Goal: Task Accomplishment & Management: Manage account settings

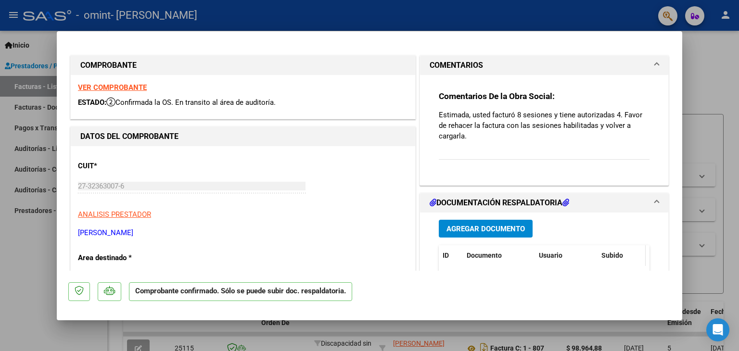
click at [609, 256] on span "Subido" at bounding box center [612, 256] width 22 height 8
click at [446, 196] on mat-expansion-panel-header "DOCUMENTACIÓN RESPALDATORIA" at bounding box center [544, 202] width 248 height 19
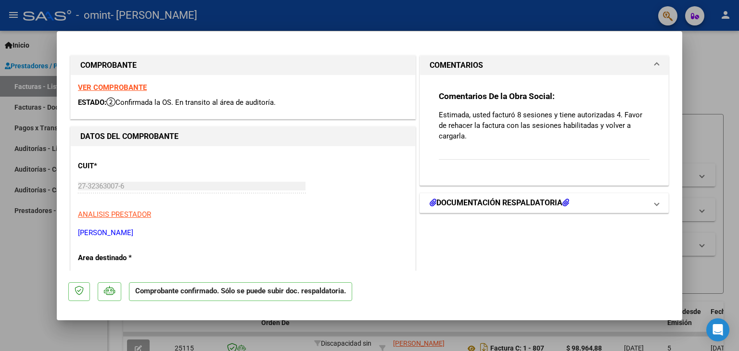
click at [446, 196] on mat-expansion-panel-header "DOCUMENTACIÓN RESPALDATORIA" at bounding box center [544, 202] width 248 height 19
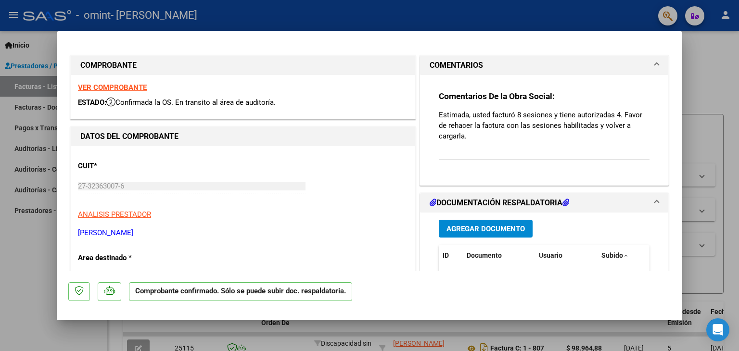
click at [501, 125] on p "Estimada, usted facturó 8 sesiones y tiene autorizadas 4. Favor de rehacer la f…" at bounding box center [544, 126] width 211 height 32
click at [196, 104] on span "Confirmada la OS. En transito al área de auditoría." at bounding box center [190, 102] width 169 height 9
click at [702, 63] on div at bounding box center [369, 175] width 739 height 351
type input "$ 0,00"
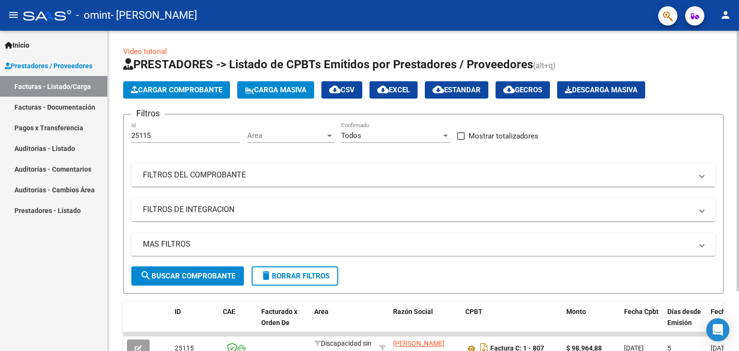
scroll to position [74, 0]
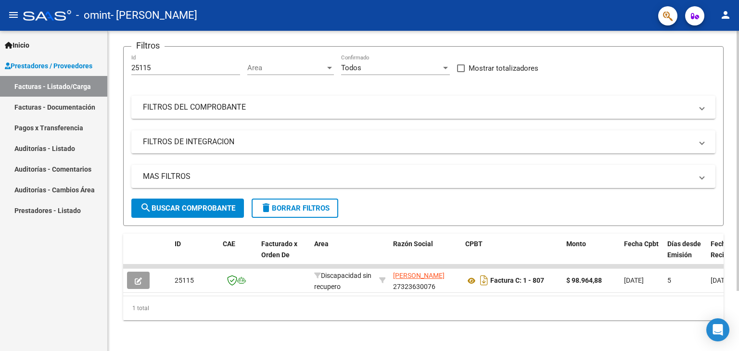
click at [738, 283] on div at bounding box center [738, 221] width 2 height 260
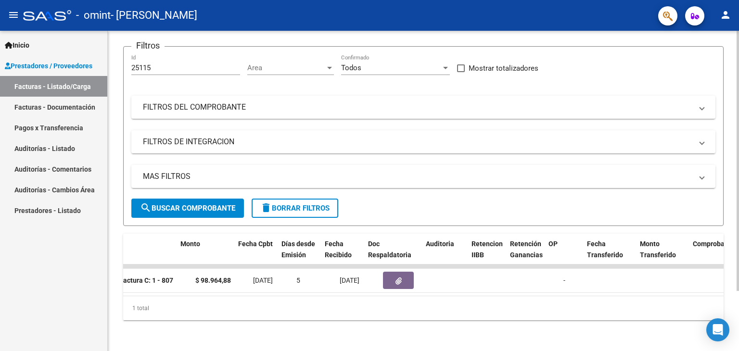
scroll to position [0, 388]
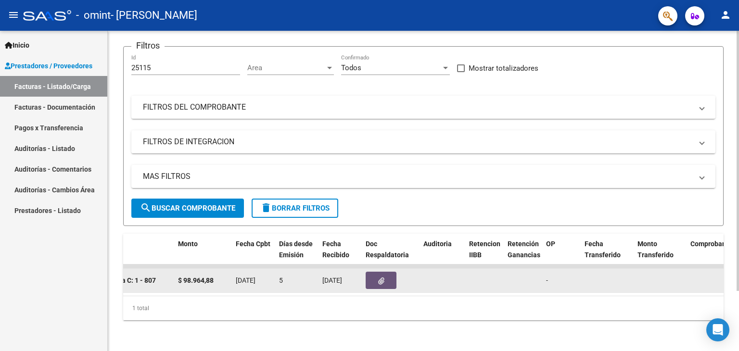
click at [378, 278] on icon "button" at bounding box center [381, 281] width 6 height 7
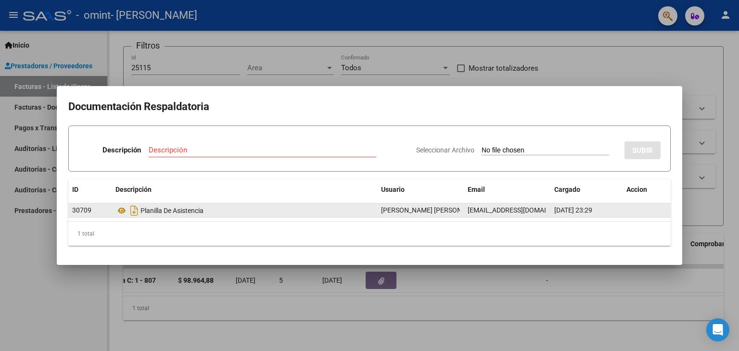
click at [184, 210] on div "Planilla De Asistencia" at bounding box center [244, 210] width 258 height 15
click at [121, 206] on icon at bounding box center [121, 211] width 13 height 12
